Goal: Task Accomplishment & Management: Manage account settings

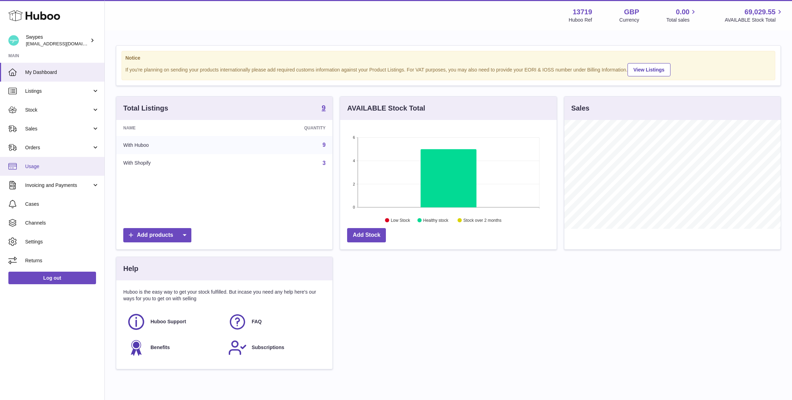
scroll to position [109, 216]
click at [61, 133] on link "Sales" at bounding box center [52, 128] width 104 height 19
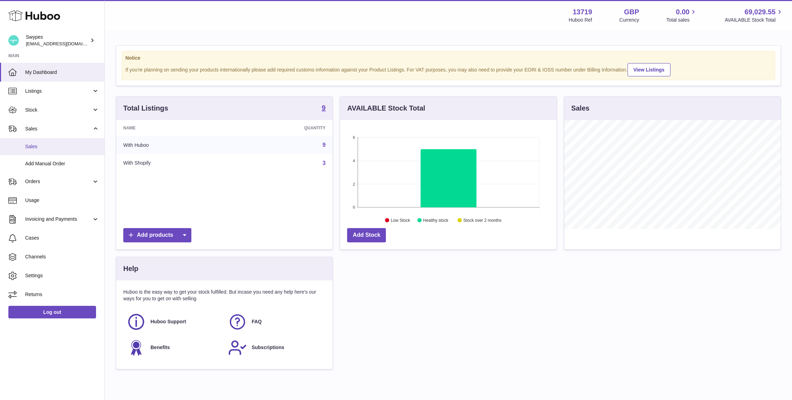
click at [61, 143] on span "Sales" at bounding box center [62, 146] width 74 height 7
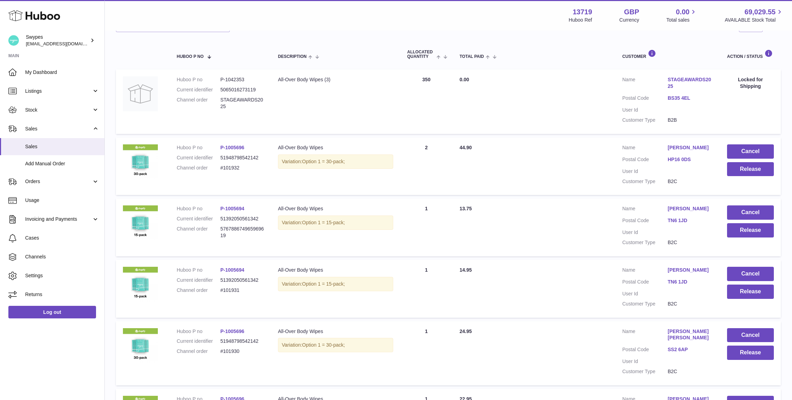
scroll to position [125, 0]
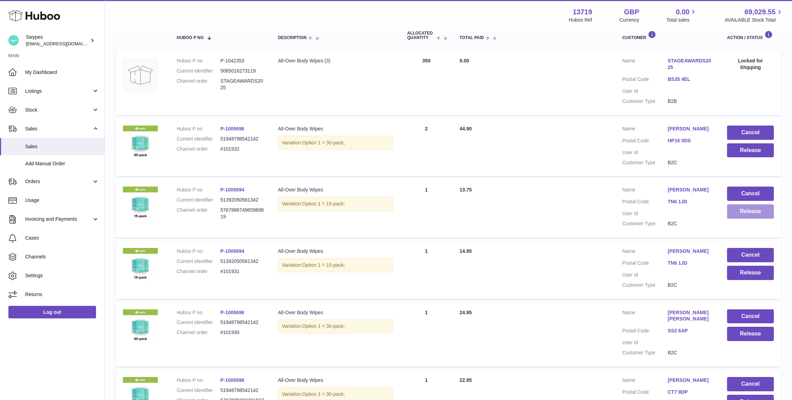
click at [752, 215] on button "Release" at bounding box center [750, 212] width 47 height 14
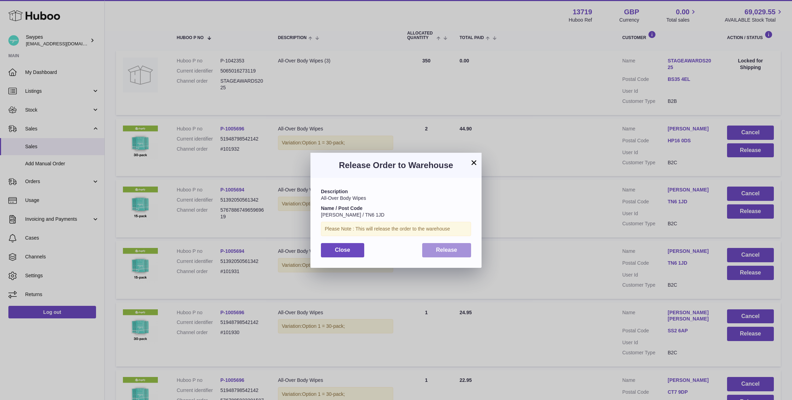
click at [459, 249] on button "Release" at bounding box center [446, 250] width 49 height 14
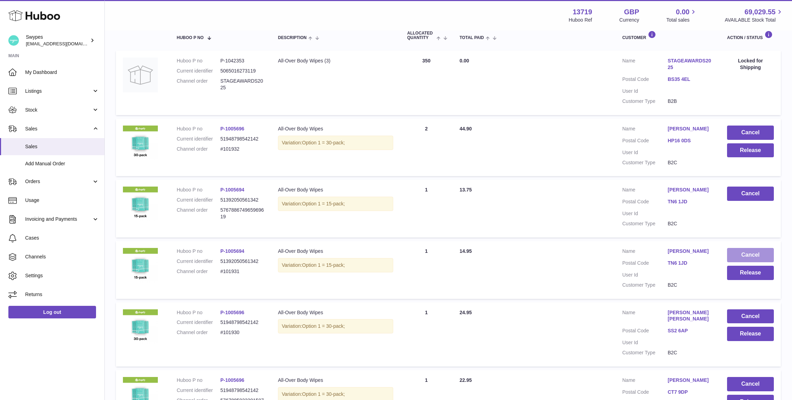
click at [763, 257] on button "Cancel" at bounding box center [750, 255] width 47 height 14
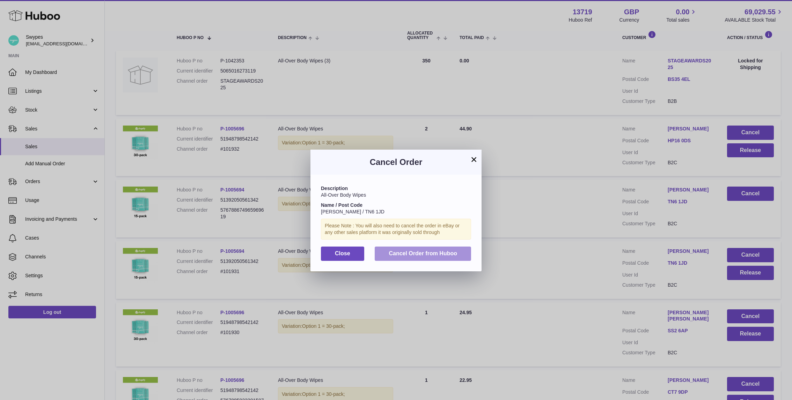
click at [422, 254] on span "Cancel Order from Huboo" at bounding box center [423, 254] width 68 height 6
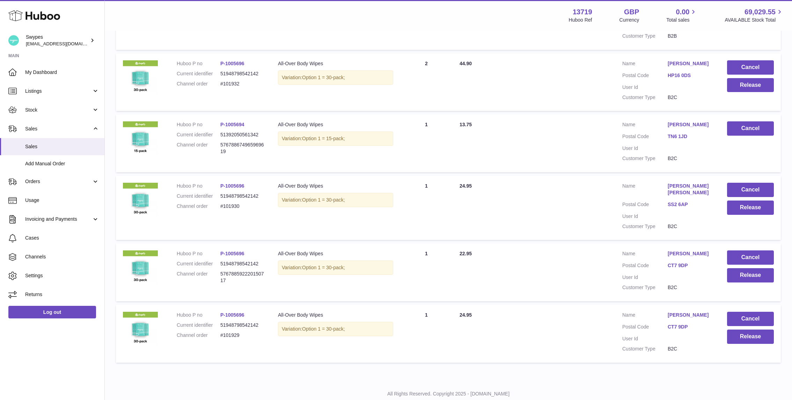
scroll to position [206, 0]
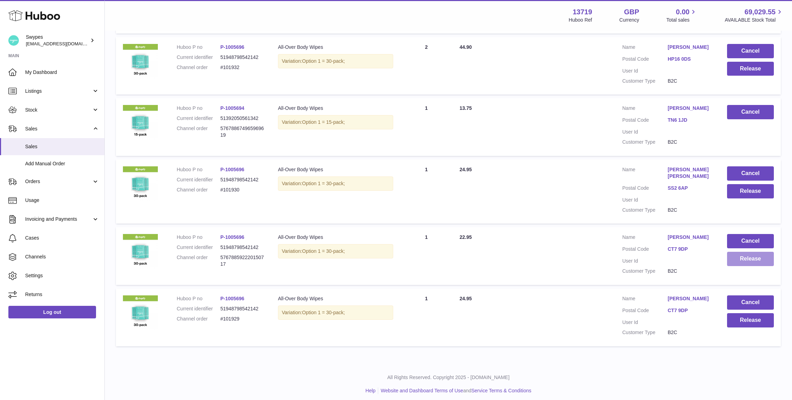
click at [751, 257] on button "Release" at bounding box center [750, 259] width 47 height 14
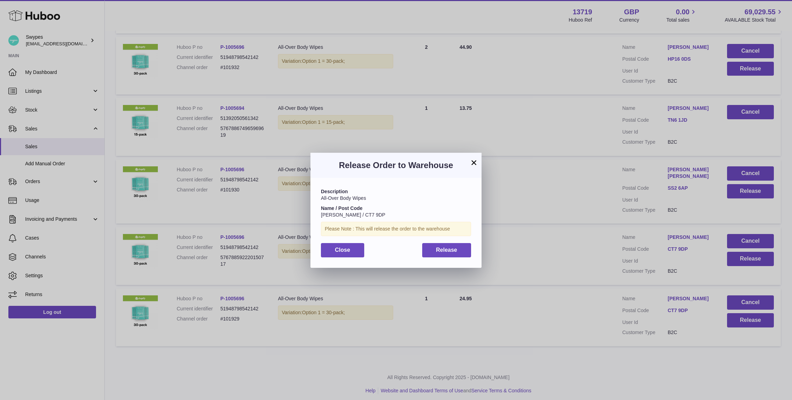
click at [443, 241] on div "Description All-Over Body Wipes Name / Post Code Alice Doyle / CT7 9DP Please N…" at bounding box center [395, 223] width 171 height 90
click at [443, 248] on span "Release" at bounding box center [446, 250] width 21 height 6
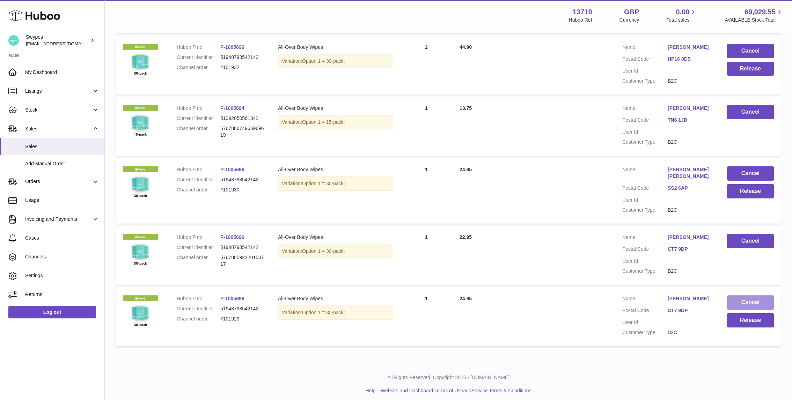
click at [742, 300] on button "Cancel" at bounding box center [750, 303] width 47 height 14
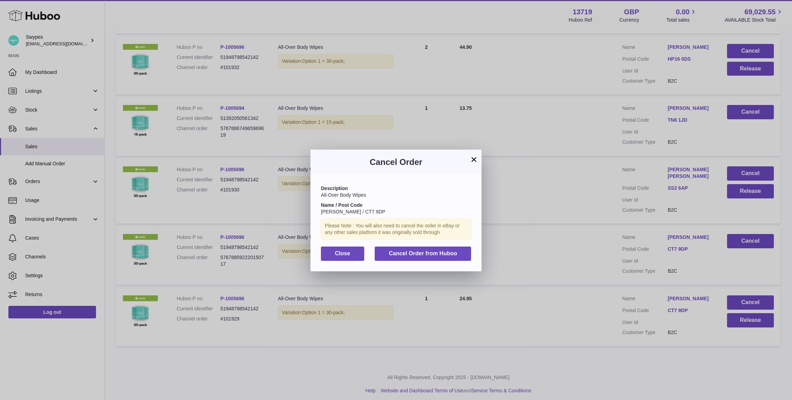
click at [455, 243] on div "Description All-Over Body Wipes Name / Post Code Alice Doyle / CT7 9DP Please N…" at bounding box center [395, 223] width 171 height 96
click at [455, 251] on span "Cancel Order from Huboo" at bounding box center [423, 254] width 68 height 6
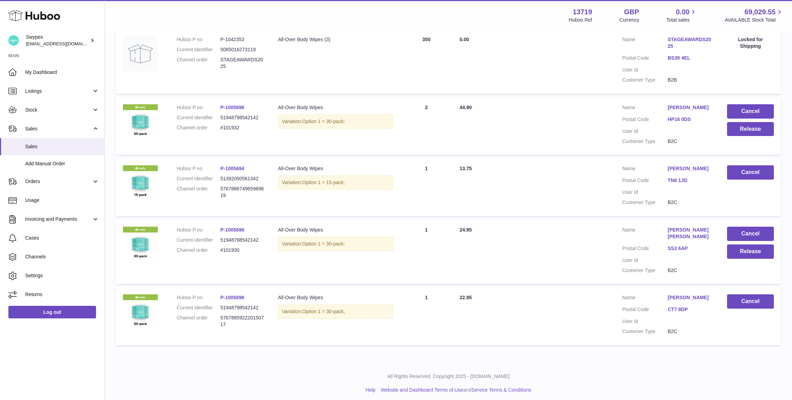
scroll to position [110, 0]
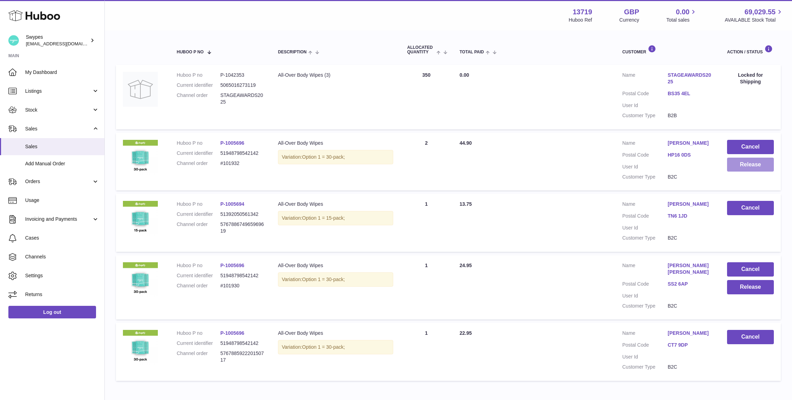
click at [758, 165] on button "Release" at bounding box center [750, 165] width 47 height 14
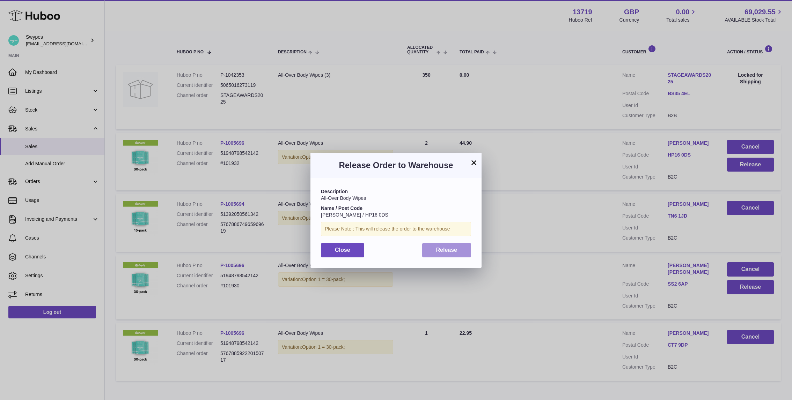
click at [461, 254] on button "Release" at bounding box center [446, 250] width 49 height 14
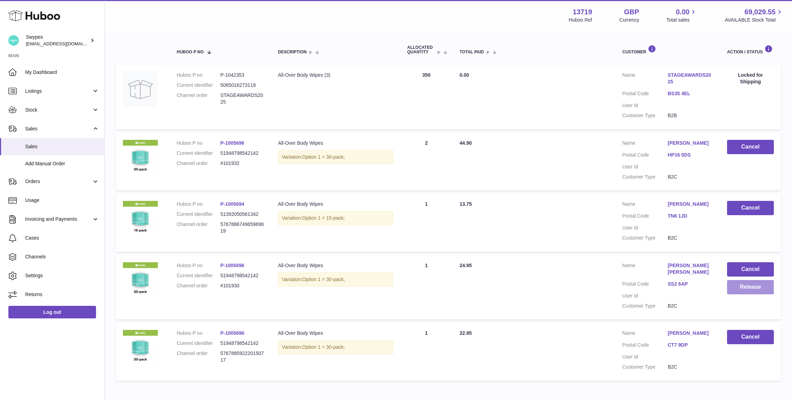
click at [742, 289] on button "Release" at bounding box center [750, 287] width 47 height 14
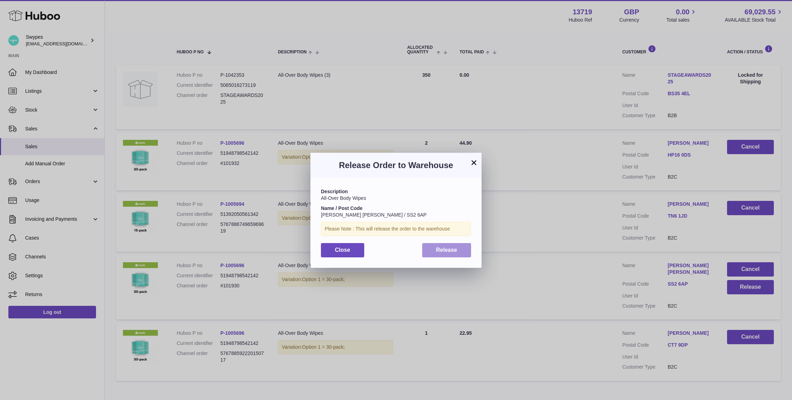
click at [433, 252] on button "Release" at bounding box center [446, 250] width 49 height 14
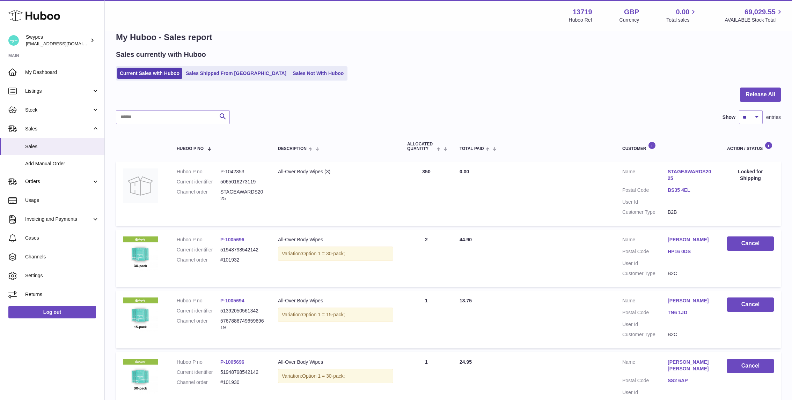
scroll to position [0, 0]
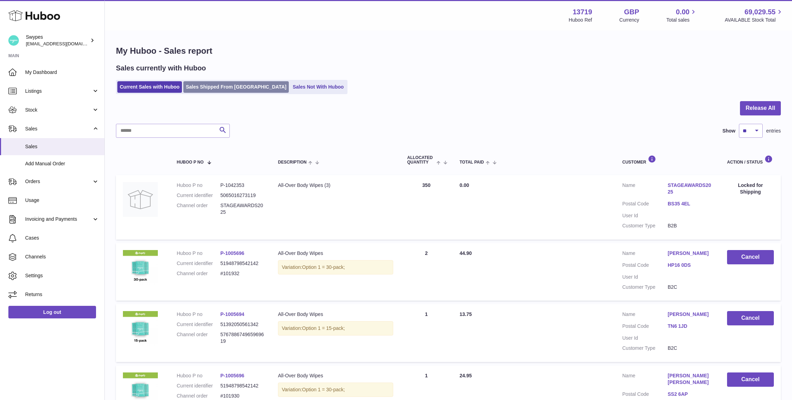
click at [212, 88] on link "Sales Shipped From Huboo" at bounding box center [235, 87] width 105 height 12
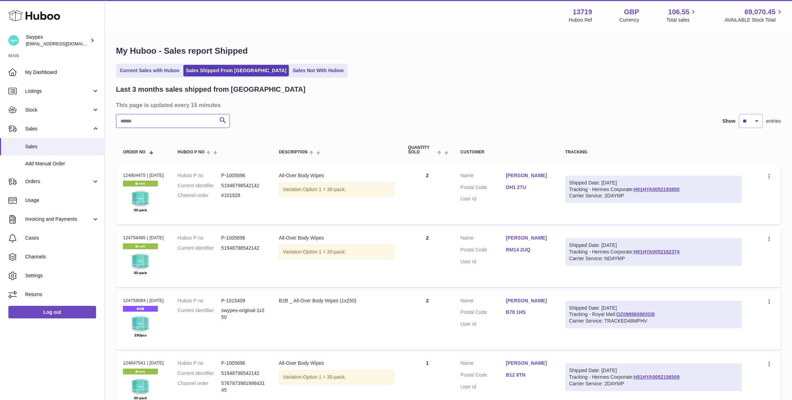
click at [191, 118] on input "text" at bounding box center [173, 121] width 114 height 14
type input "*******"
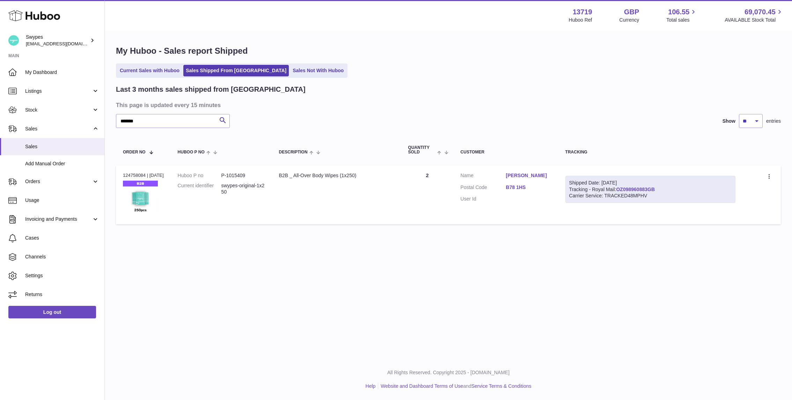
click at [643, 191] on link "OZ098960883GB" at bounding box center [635, 190] width 39 height 6
